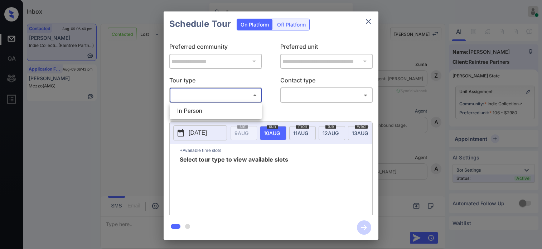
click at [210, 93] on body "Inbox * Hope Jatap Online Set yourself offline Set yourself on break Profile Sw…" at bounding box center [271, 124] width 542 height 249
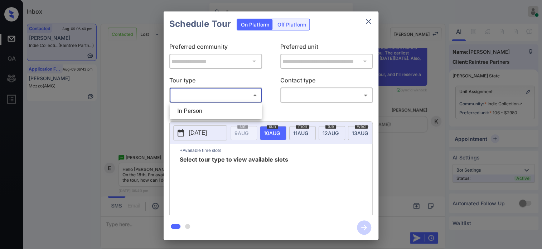
drag, startPoint x: 199, startPoint y: 108, endPoint x: 254, endPoint y: 104, distance: 54.6
click at [199, 109] on li "In Person" at bounding box center [215, 111] width 88 height 13
type input "********"
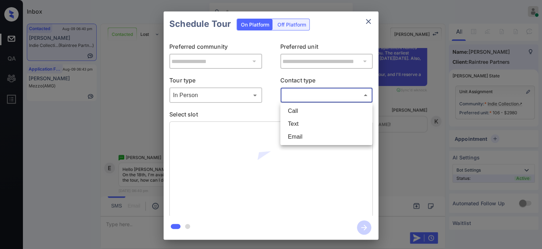
drag, startPoint x: 314, startPoint y: 96, endPoint x: 308, endPoint y: 113, distance: 19.1
click at [314, 96] on body "Inbox * Hope Jatap Online Set yourself offline Set yourself on break Profile Sw…" at bounding box center [271, 124] width 542 height 249
click at [306, 127] on li "Text" at bounding box center [326, 123] width 88 height 13
type input "****"
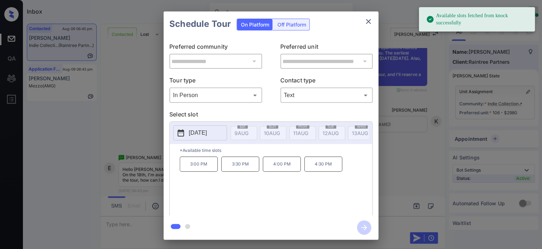
click at [203, 136] on p "2025-08-18" at bounding box center [198, 133] width 18 height 9
click at [311, 206] on div "3:00 PM 3:30 PM 4:00 PM 4:30 PM" at bounding box center [276, 184] width 193 height 57
click at [281, 171] on p "4:00 PM" at bounding box center [282, 163] width 38 height 15
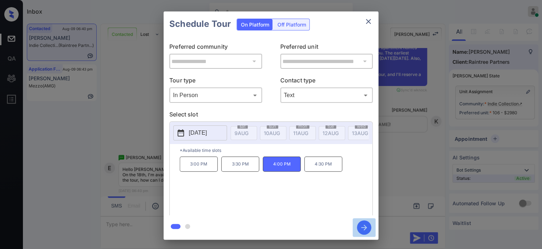
click at [361, 230] on icon "button" at bounding box center [364, 227] width 14 height 14
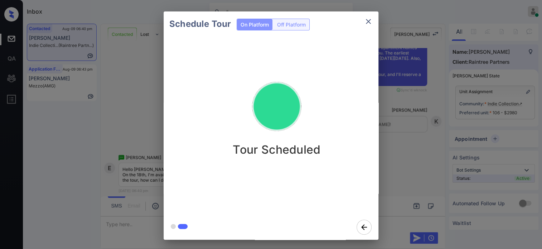
click at [408, 168] on div "Schedule Tour On Platform Off Platform Tour Scheduled" at bounding box center [271, 125] width 542 height 251
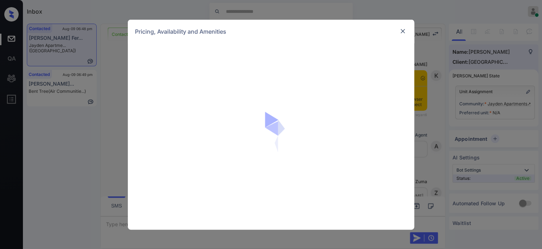
scroll to position [1382, 0]
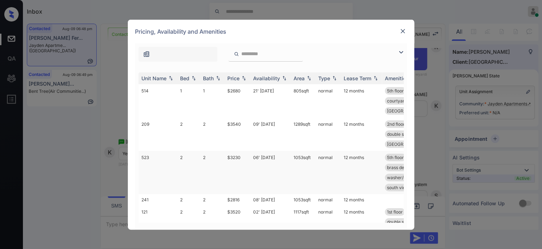
click at [233, 158] on td "$3230" at bounding box center [237, 172] width 26 height 43
click at [236, 196] on td "$2816" at bounding box center [237, 199] width 26 height 11
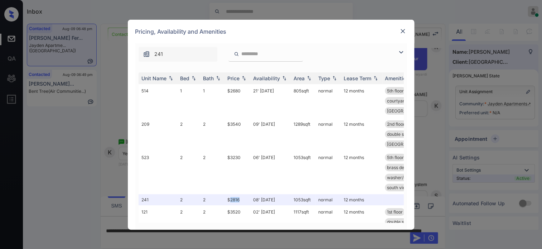
click at [405, 29] on img at bounding box center [402, 31] width 7 height 7
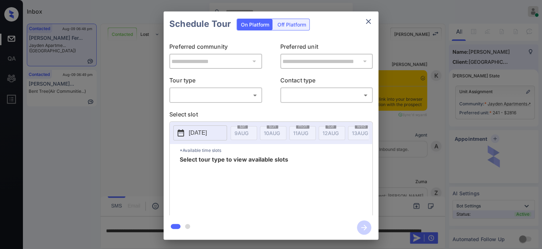
scroll to position [1382, 0]
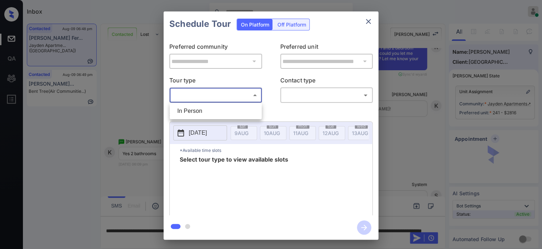
drag, startPoint x: 227, startPoint y: 94, endPoint x: 220, endPoint y: 103, distance: 11.7
click at [227, 95] on body "Inbox Hope Jatap Online Set yourself offline Set yourself on break Profile Swit…" at bounding box center [271, 124] width 542 height 249
click at [218, 105] on li "In Person" at bounding box center [215, 111] width 88 height 13
type input "********"
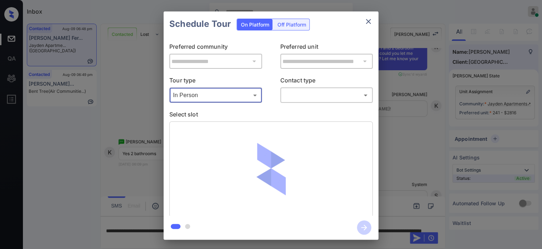
click at [314, 96] on body "Inbox Hope Jatap Online Set yourself offline Set yourself on break Profile Swit…" at bounding box center [271, 124] width 542 height 249
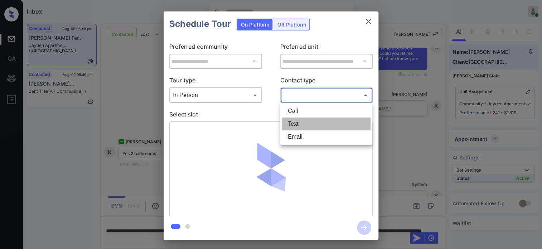
click at [307, 125] on li "Text" at bounding box center [326, 123] width 88 height 13
type input "****"
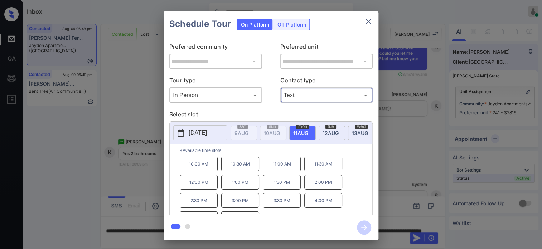
click at [410, 142] on div "**********" at bounding box center [271, 125] width 542 height 251
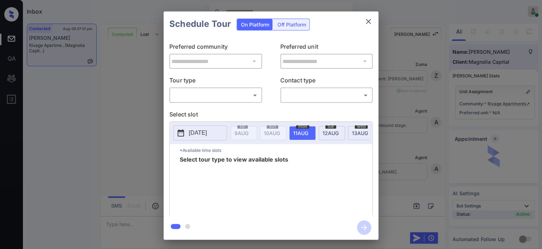
scroll to position [2101, 0]
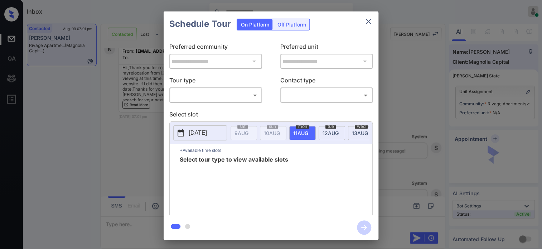
click at [203, 96] on body "Inbox Hope Jatap Online Set yourself offline Set yourself on break Profile Swit…" at bounding box center [271, 124] width 542 height 249
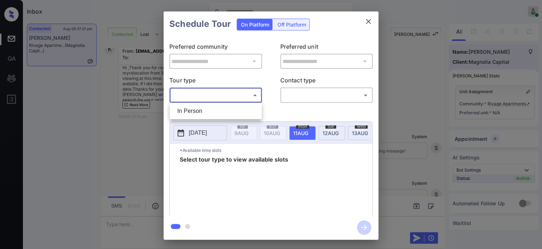
click at [410, 96] on div at bounding box center [271, 124] width 542 height 249
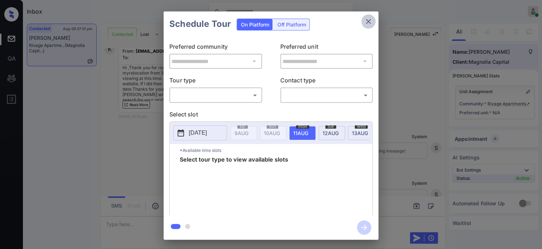
click at [369, 18] on icon "close" at bounding box center [368, 21] width 9 height 9
